Goal: Find specific page/section: Find specific page/section

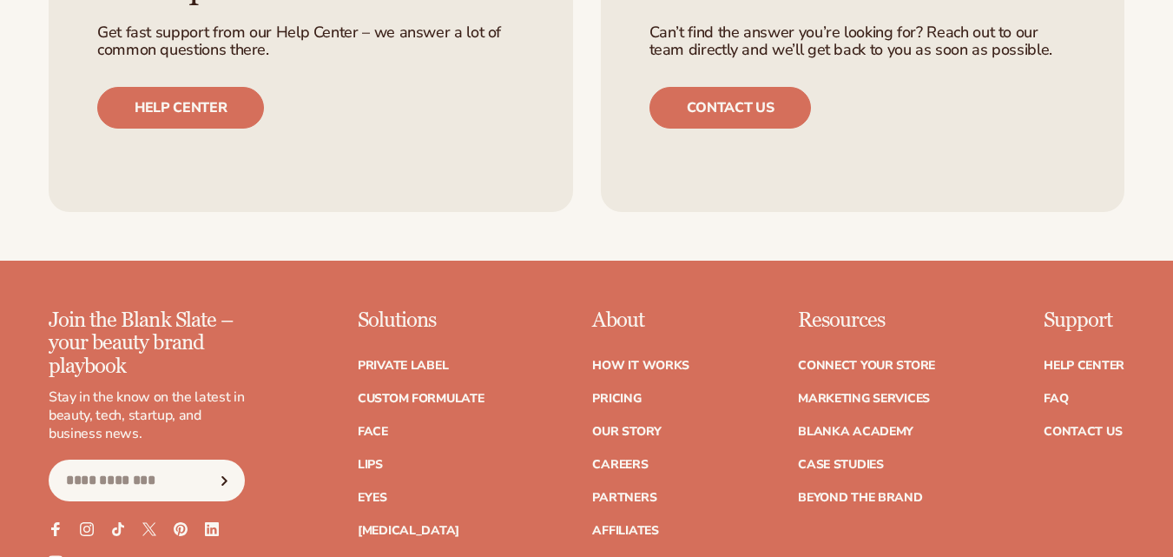
scroll to position [6341, 0]
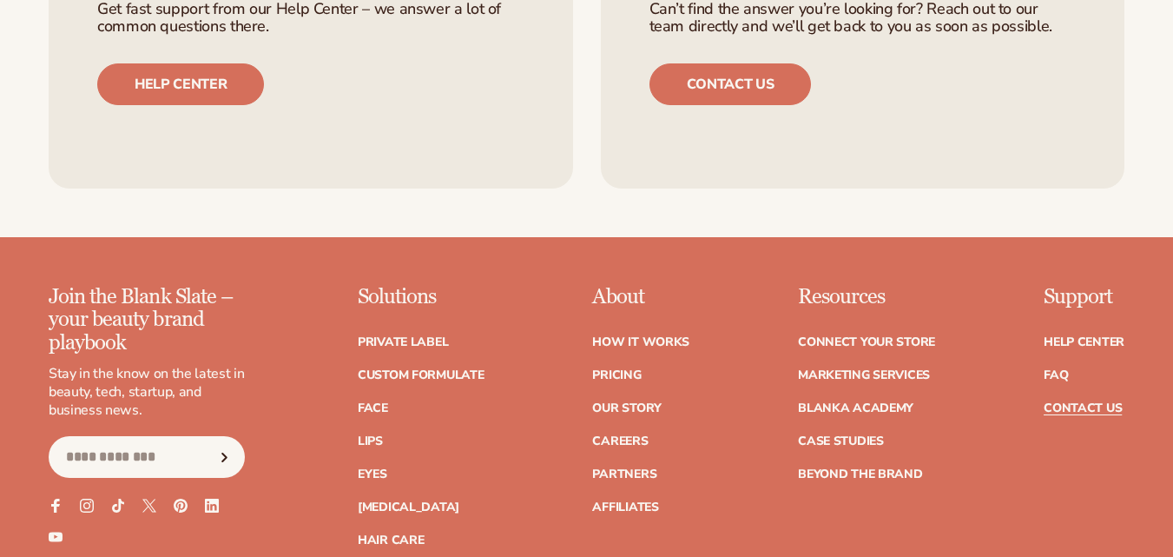
click at [1092, 402] on link "Contact Us" at bounding box center [1083, 408] width 78 height 12
click at [1072, 402] on link "Contact Us" at bounding box center [1083, 408] width 78 height 12
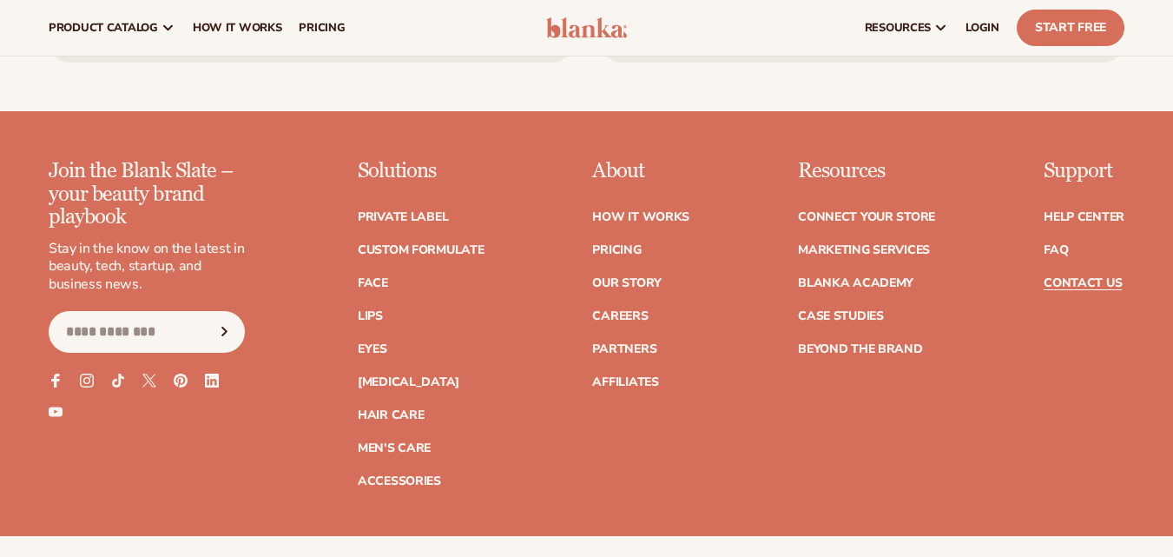
scroll to position [1466, 0]
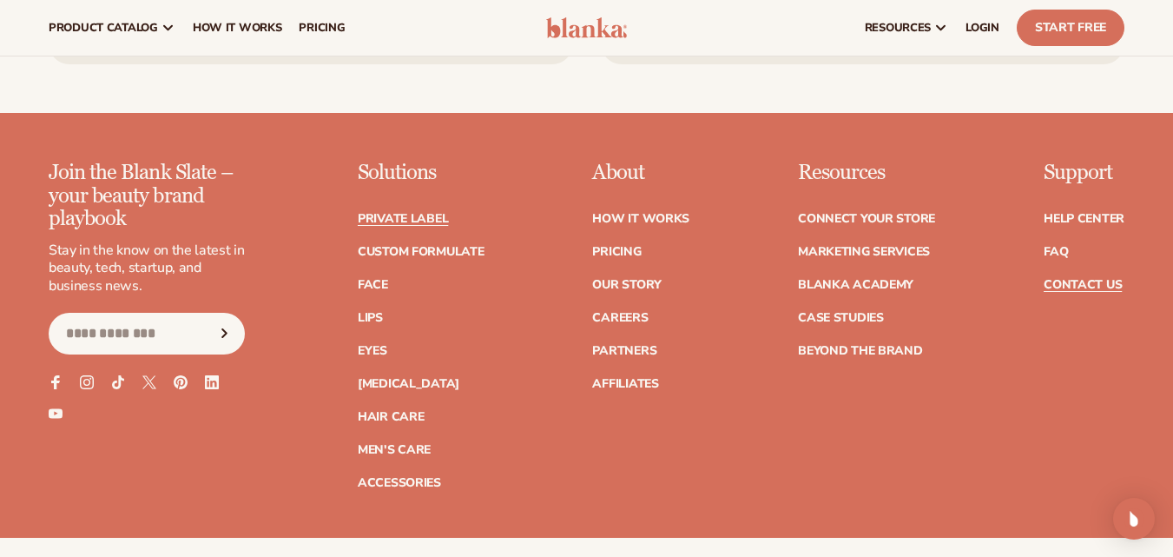
click at [414, 219] on link "Private label" at bounding box center [403, 219] width 90 height 12
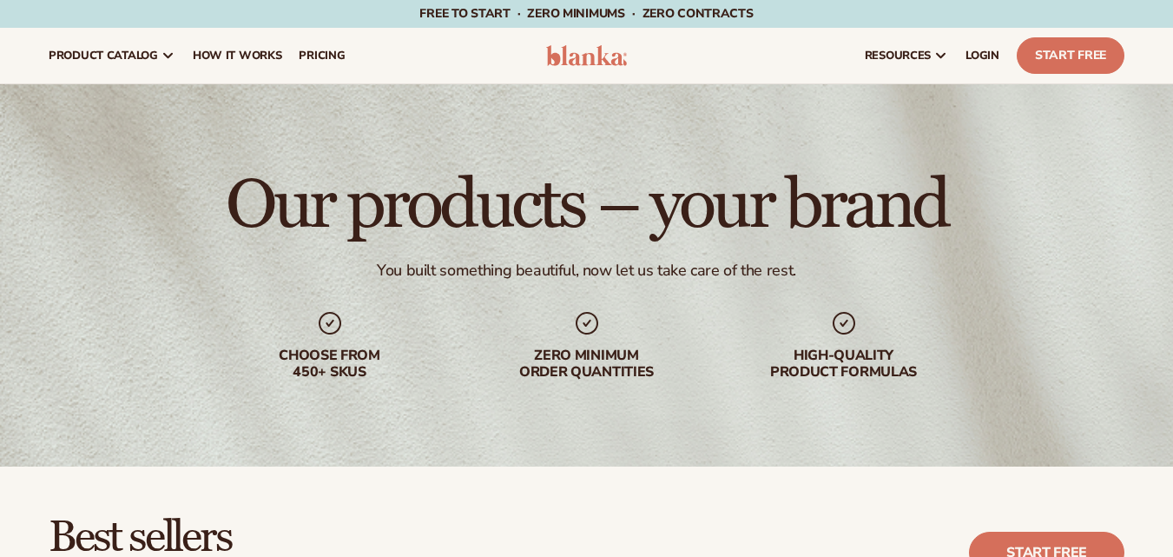
scroll to position [89, 0]
